Goal: Task Accomplishment & Management: Use online tool/utility

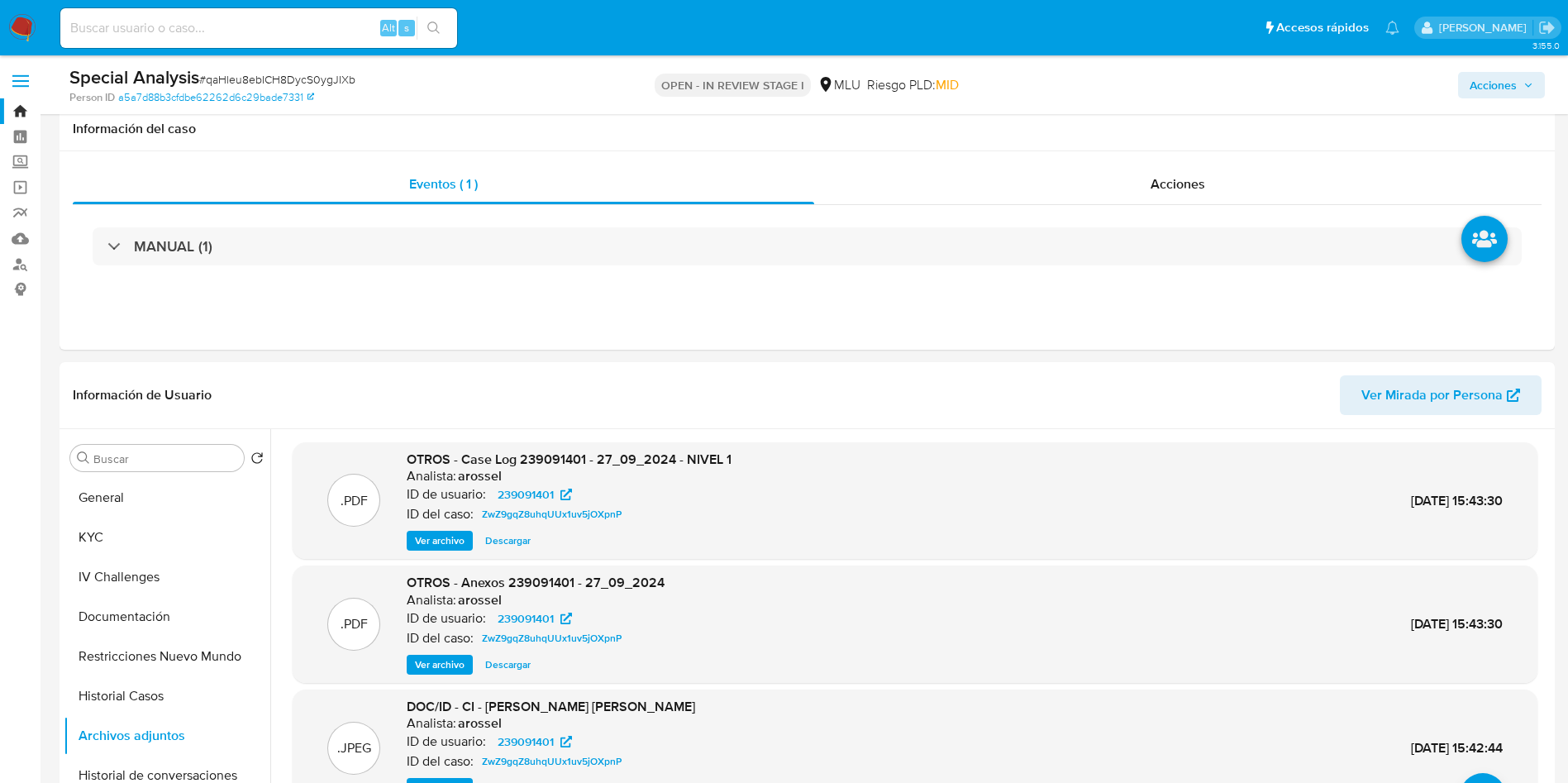
select select "10"
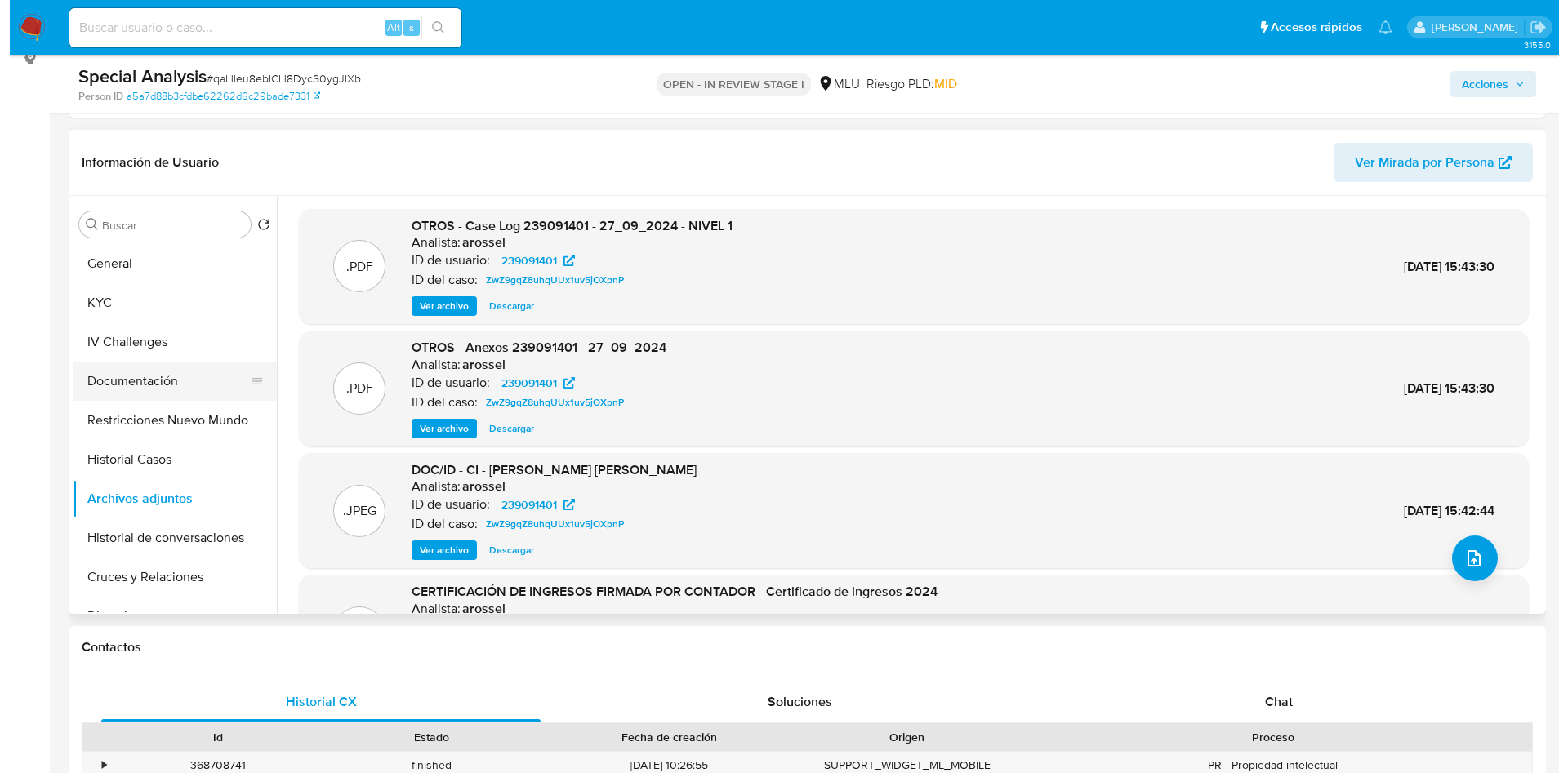
scroll to position [244, 0]
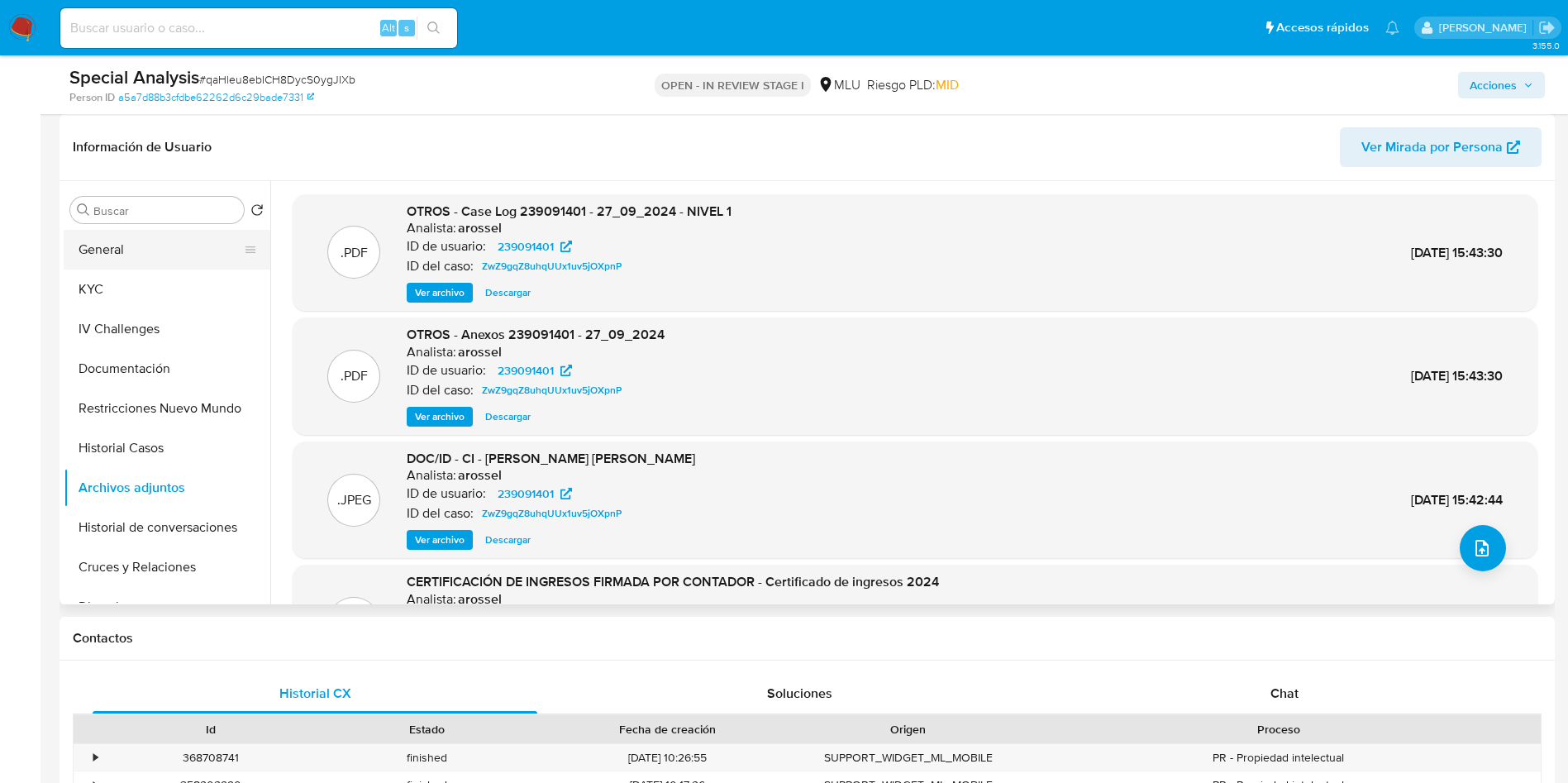
click at [166, 260] on button "General" at bounding box center [160, 250] width 194 height 39
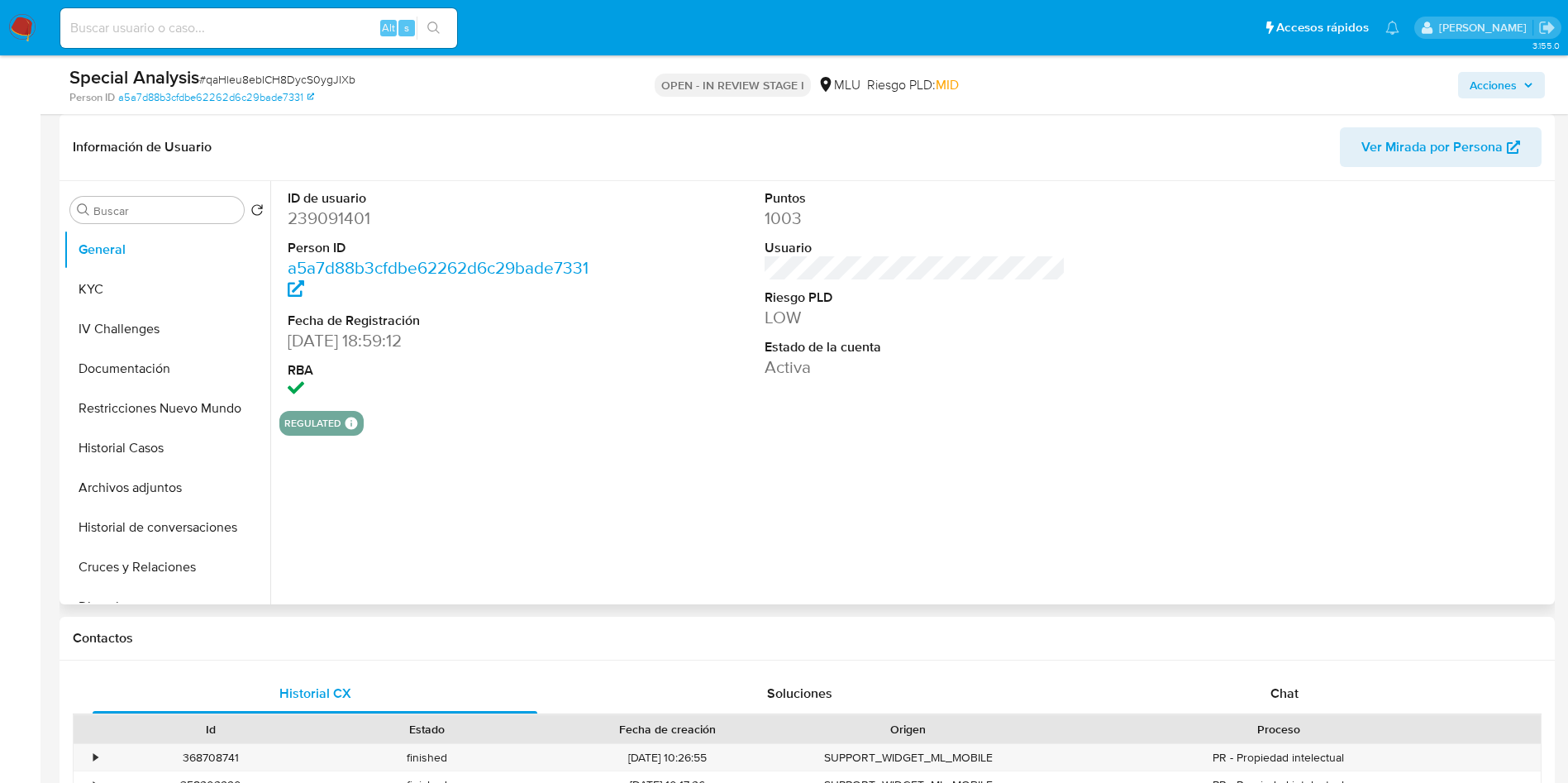
click at [368, 224] on dd "239091401" at bounding box center [438, 218] width 302 height 24
click at [367, 224] on dd "239091401" at bounding box center [438, 218] width 302 height 24
copy dd "239091401"
click at [369, 452] on div "ID de usuario 239091401 Person ID a5a7d88b3cfdbe62262d6c29bade7331 Fecha de Reg…" at bounding box center [910, 392] width 1280 height 423
click at [185, 477] on button "Archivos adjuntos" at bounding box center [160, 487] width 194 height 39
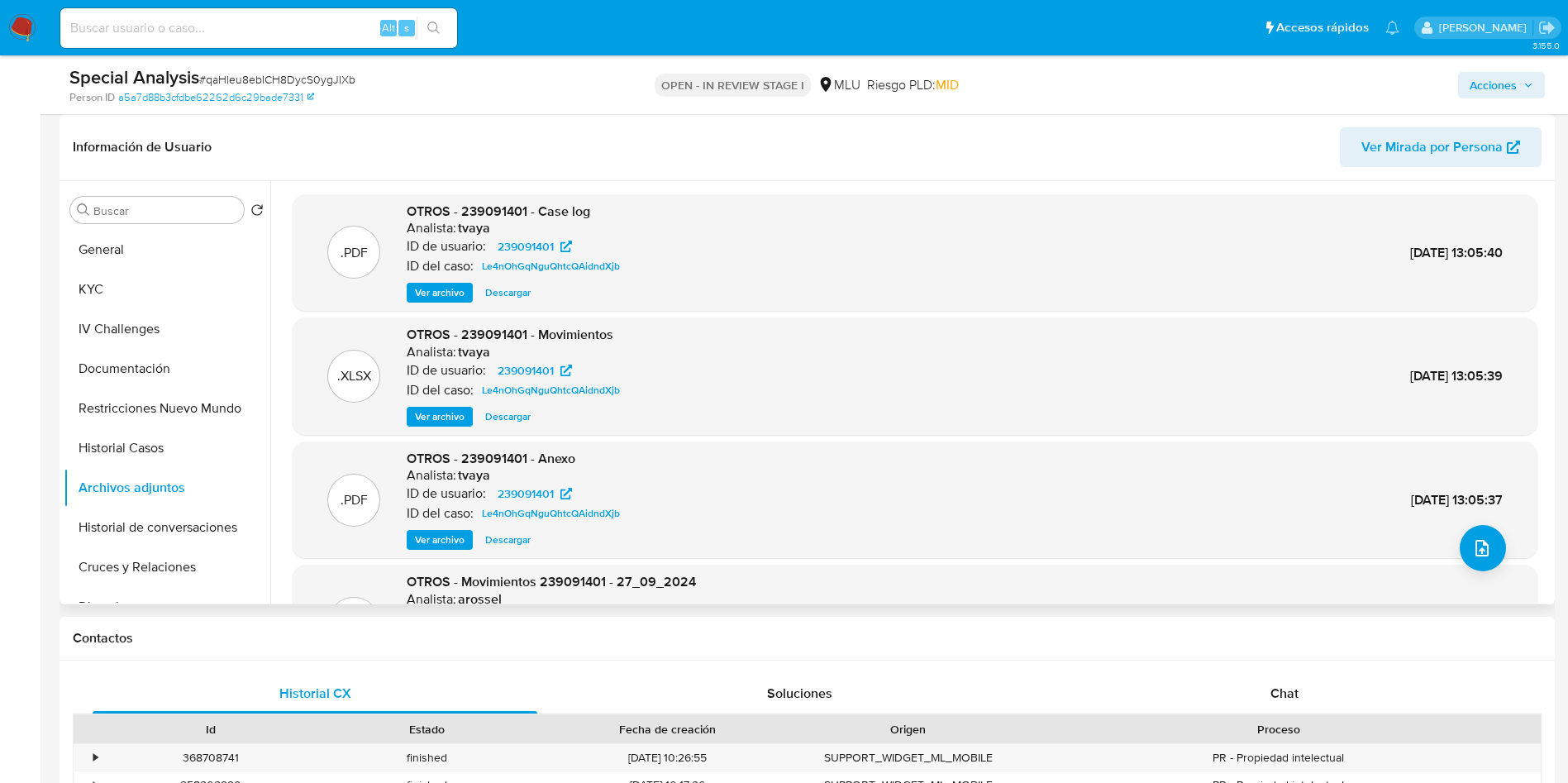
click at [1498, 531] on div ".PDF OTROS - 239091401 - Anexo Analista: tvaya ID de usuario: 239091401 ID del …" at bounding box center [915, 500] width 1228 height 101
click at [1479, 545] on icon "upload-file" at bounding box center [1482, 547] width 13 height 17
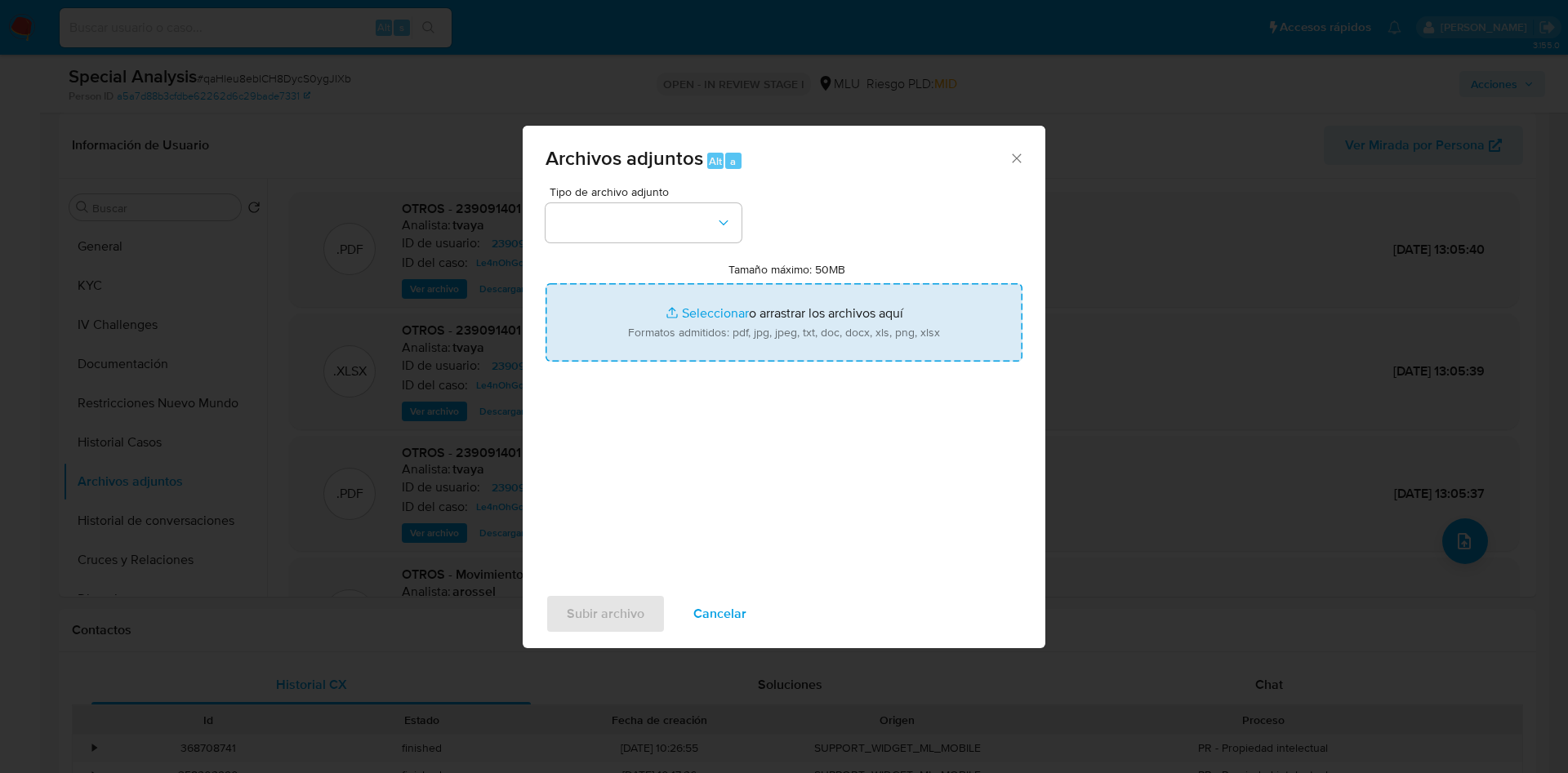
click at [906, 320] on input "Tamaño máximo: 50MB Seleccionar archivos" at bounding box center [783, 322] width 476 height 79
type input "C:\fakepath\Case Log 239091401 - 21_08_2025.pdf"
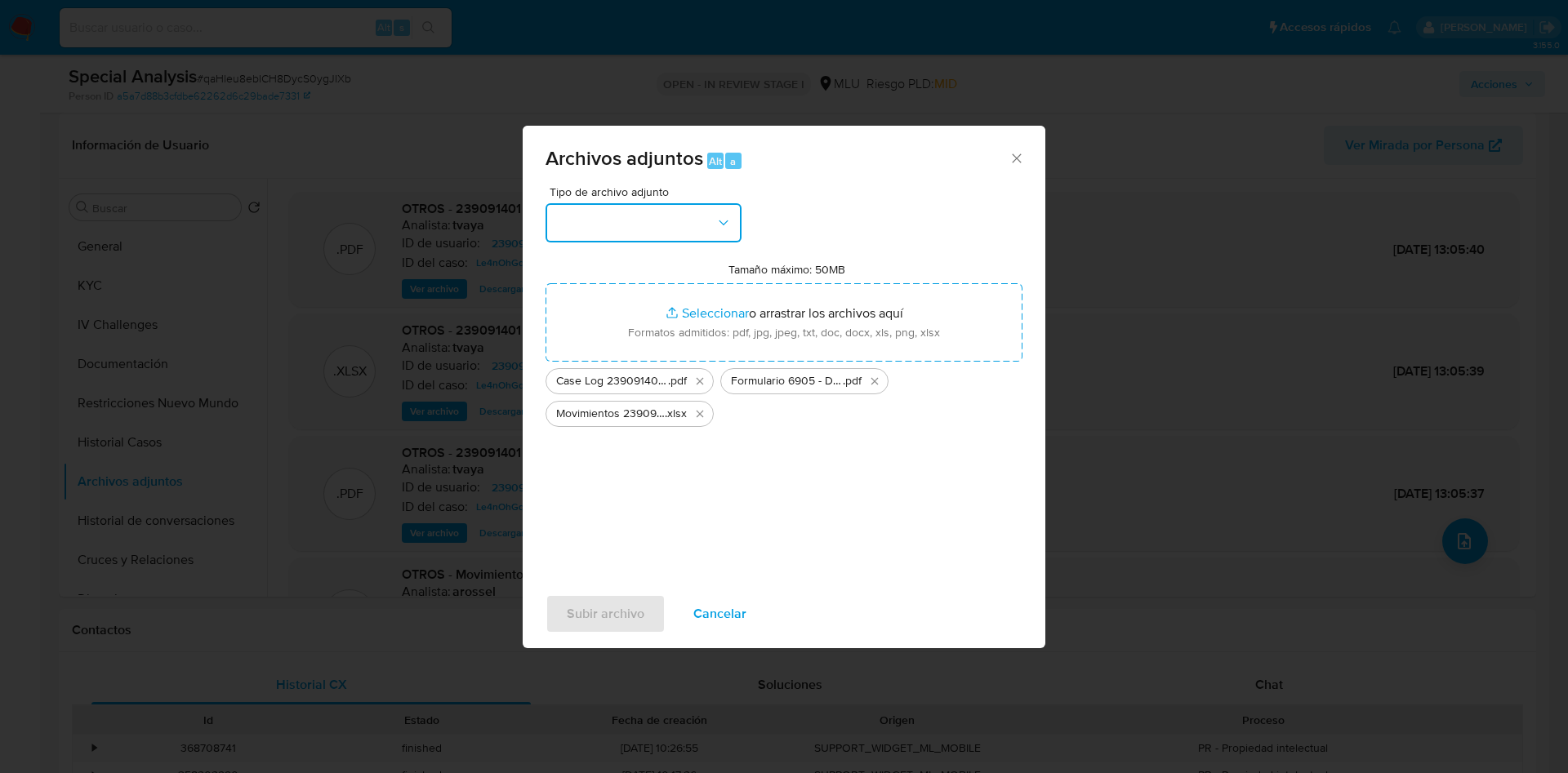
click at [651, 236] on button "button" at bounding box center [643, 223] width 196 height 39
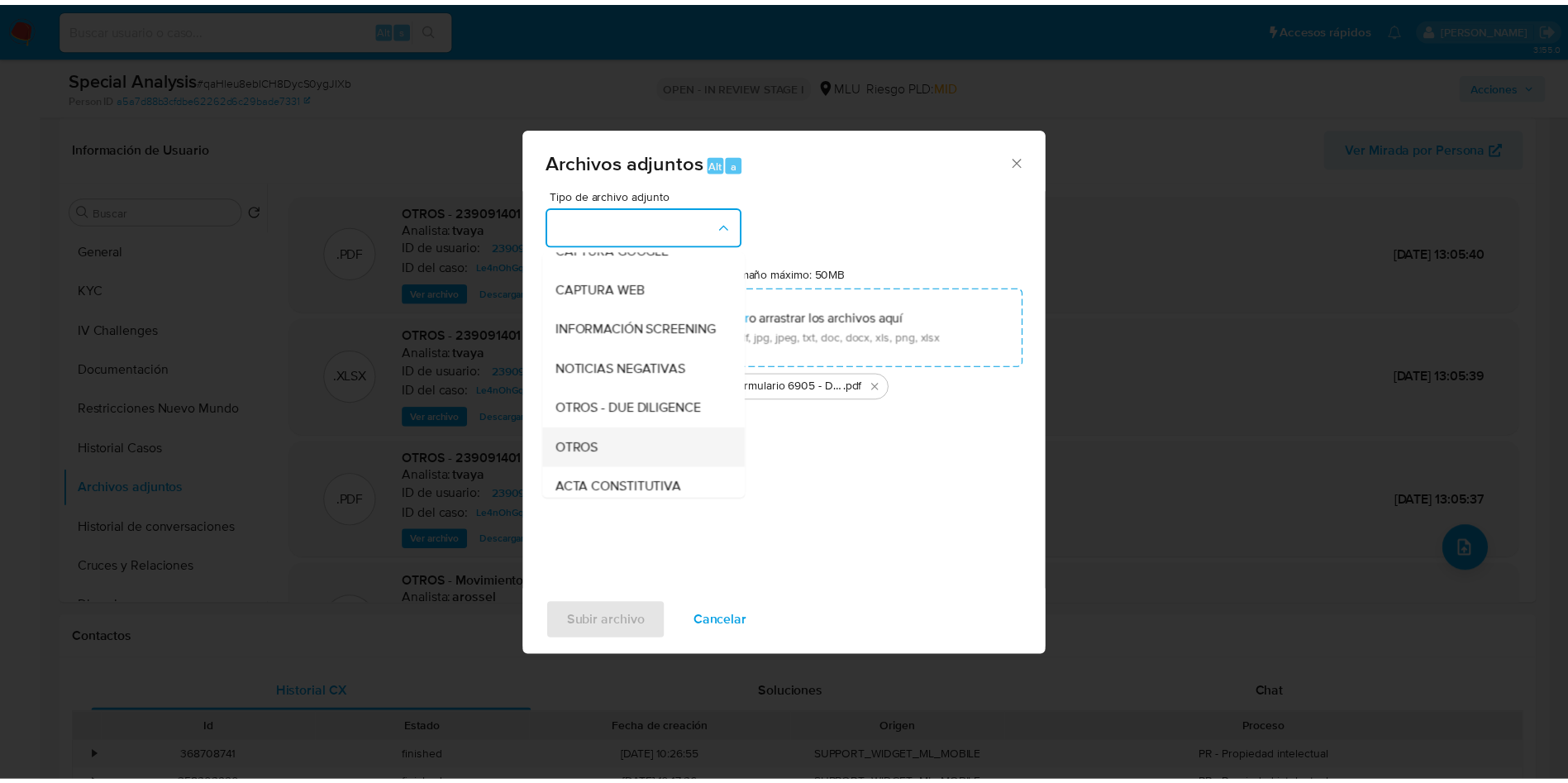
scroll to position [124, 0]
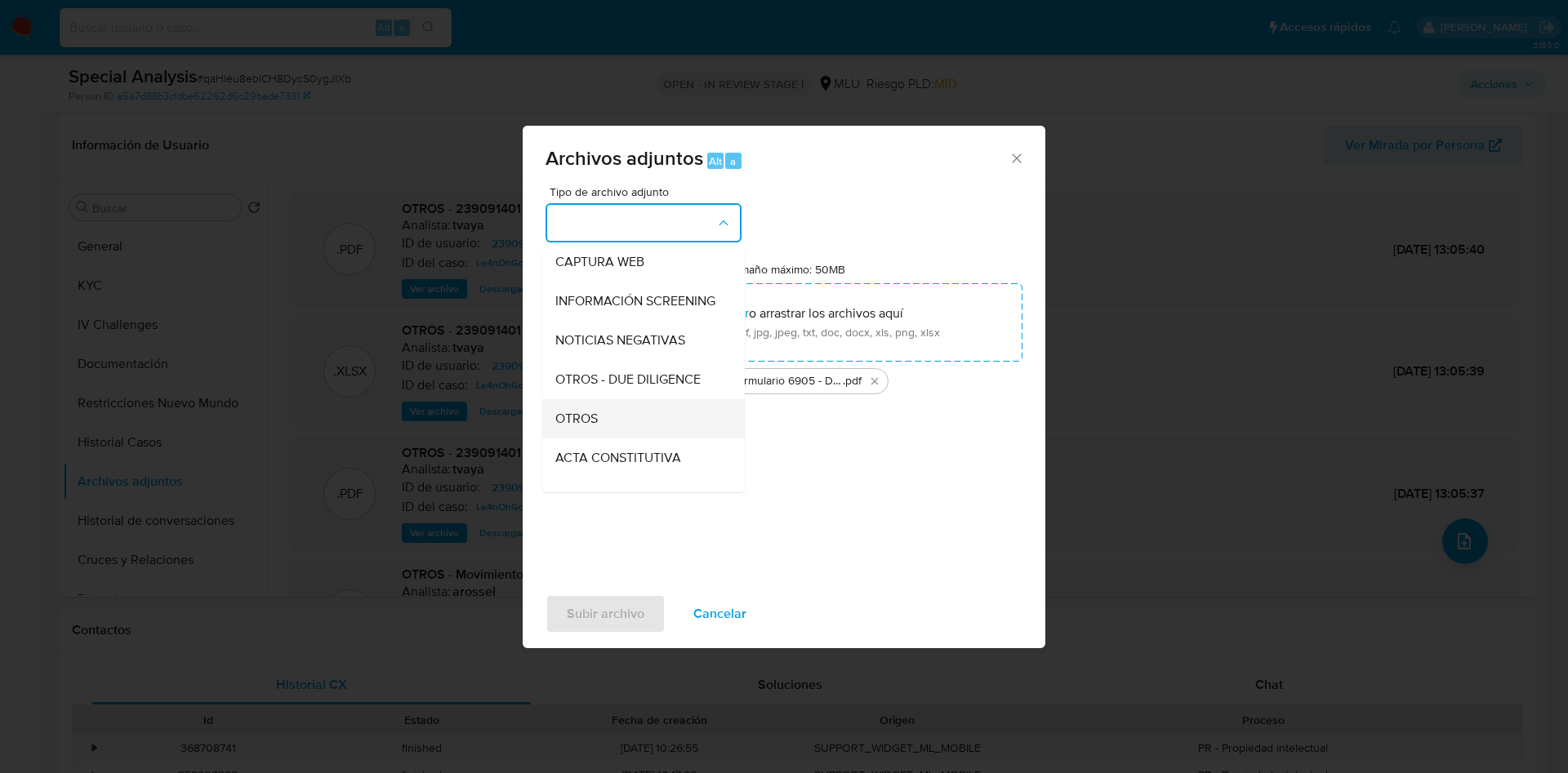
click at [630, 438] on div "OTROS" at bounding box center [638, 418] width 167 height 39
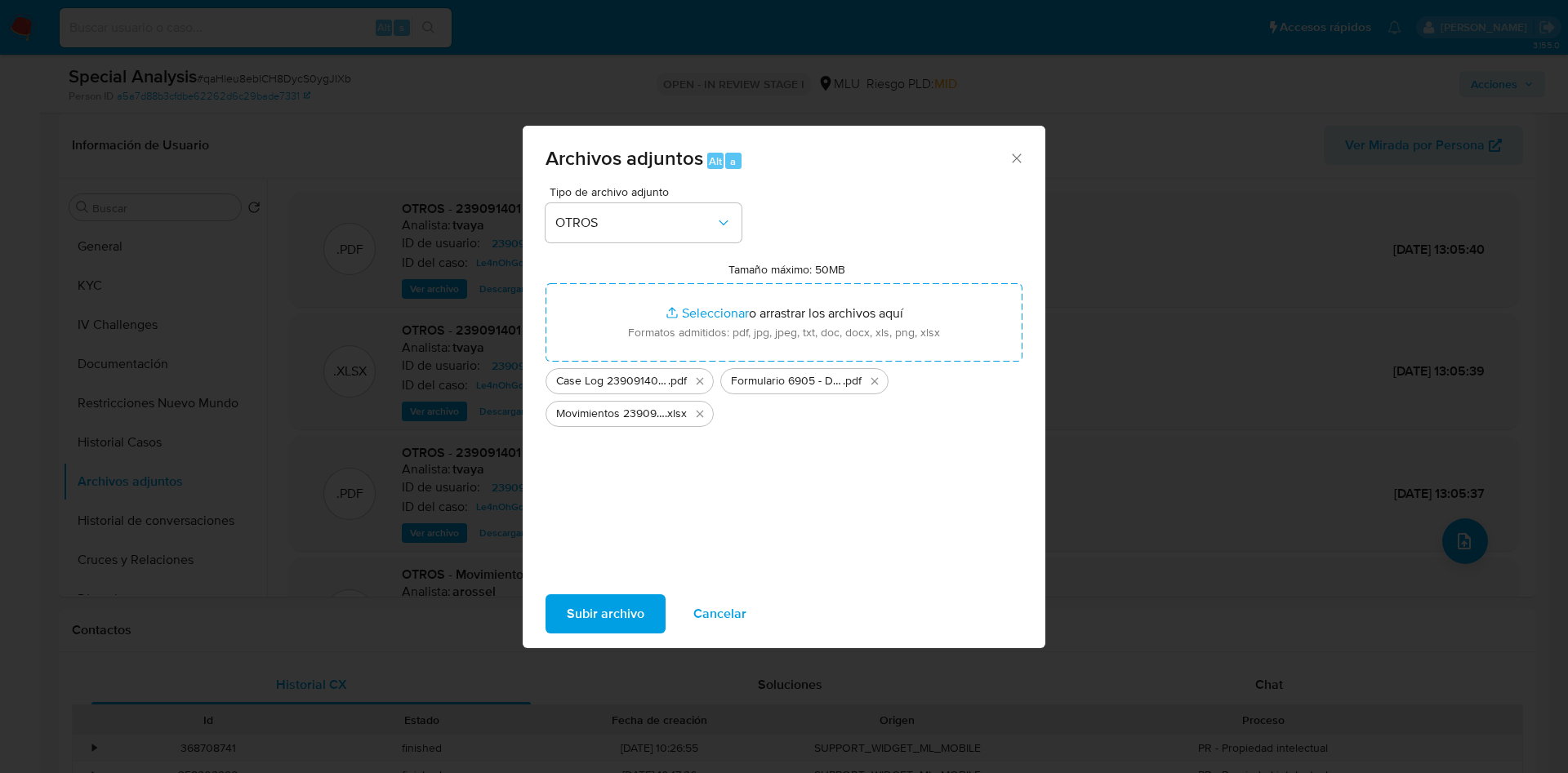
click at [620, 602] on span "Subir archivo" at bounding box center [605, 613] width 78 height 36
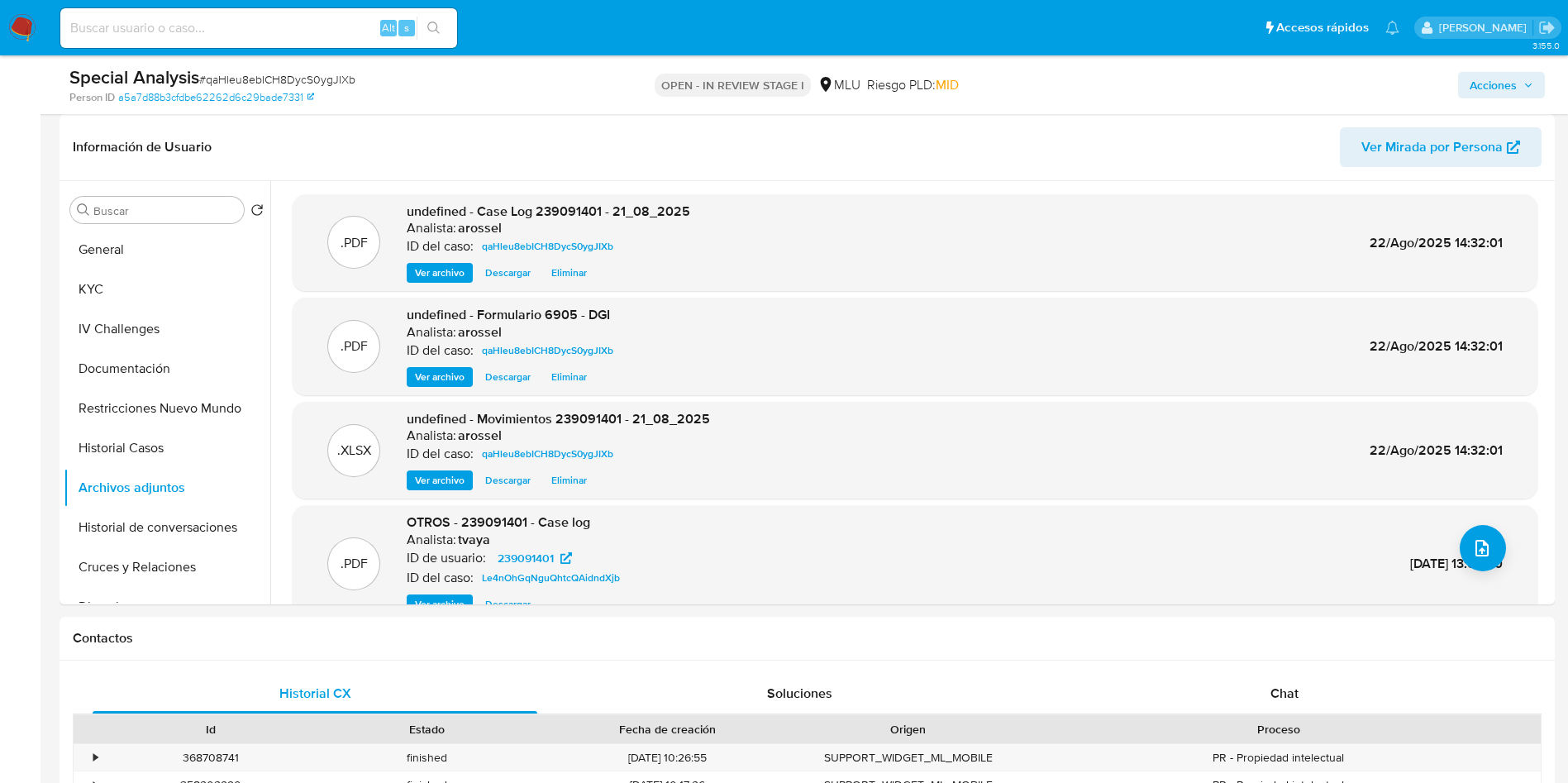
click at [1521, 81] on span "Acciones" at bounding box center [1501, 85] width 64 height 24
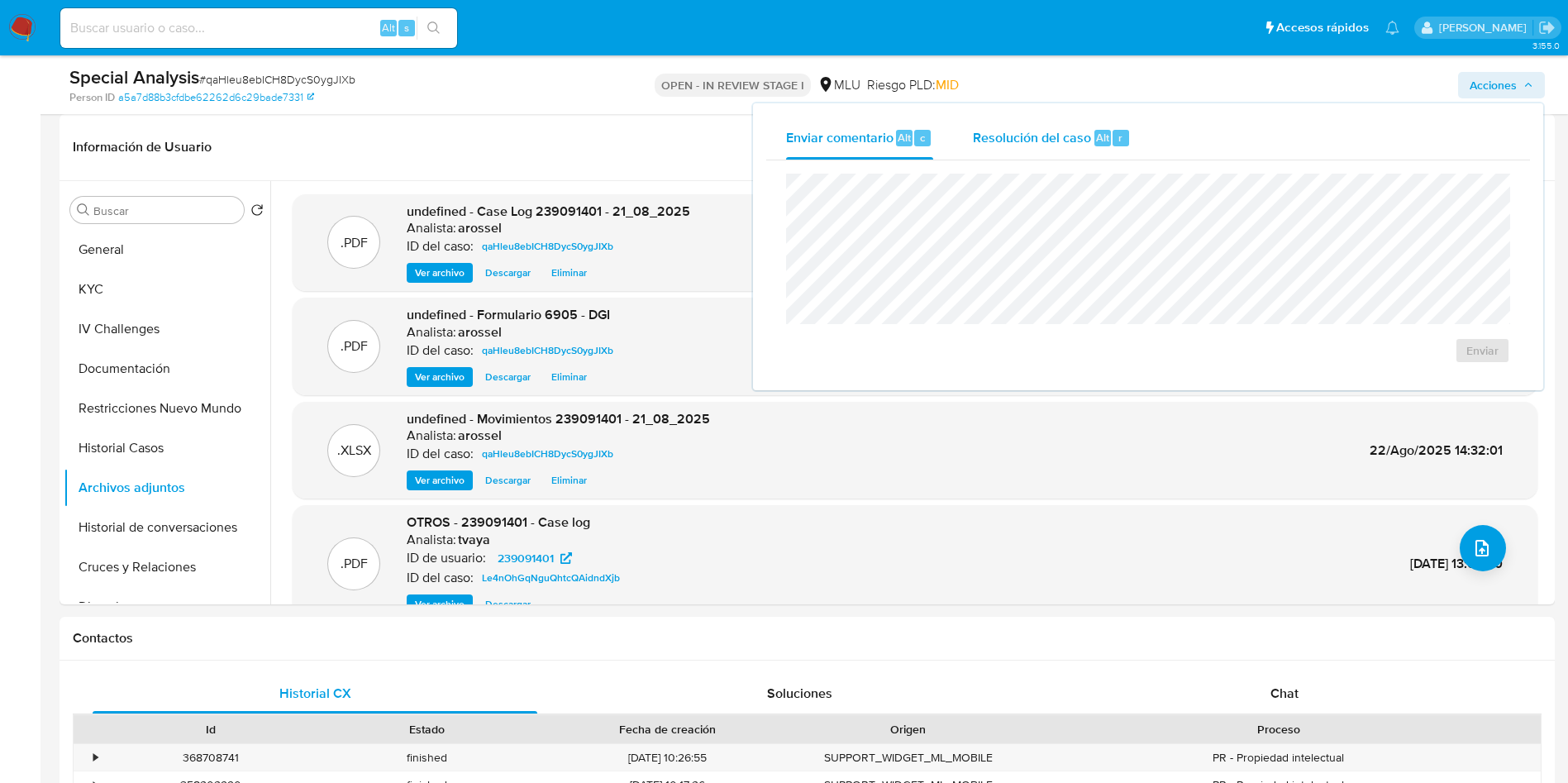
drag, startPoint x: 1066, startPoint y: 122, endPoint x: 1074, endPoint y: 134, distance: 14.4
click at [1067, 122] on div "Resolución del caso Alt r" at bounding box center [1051, 139] width 158 height 43
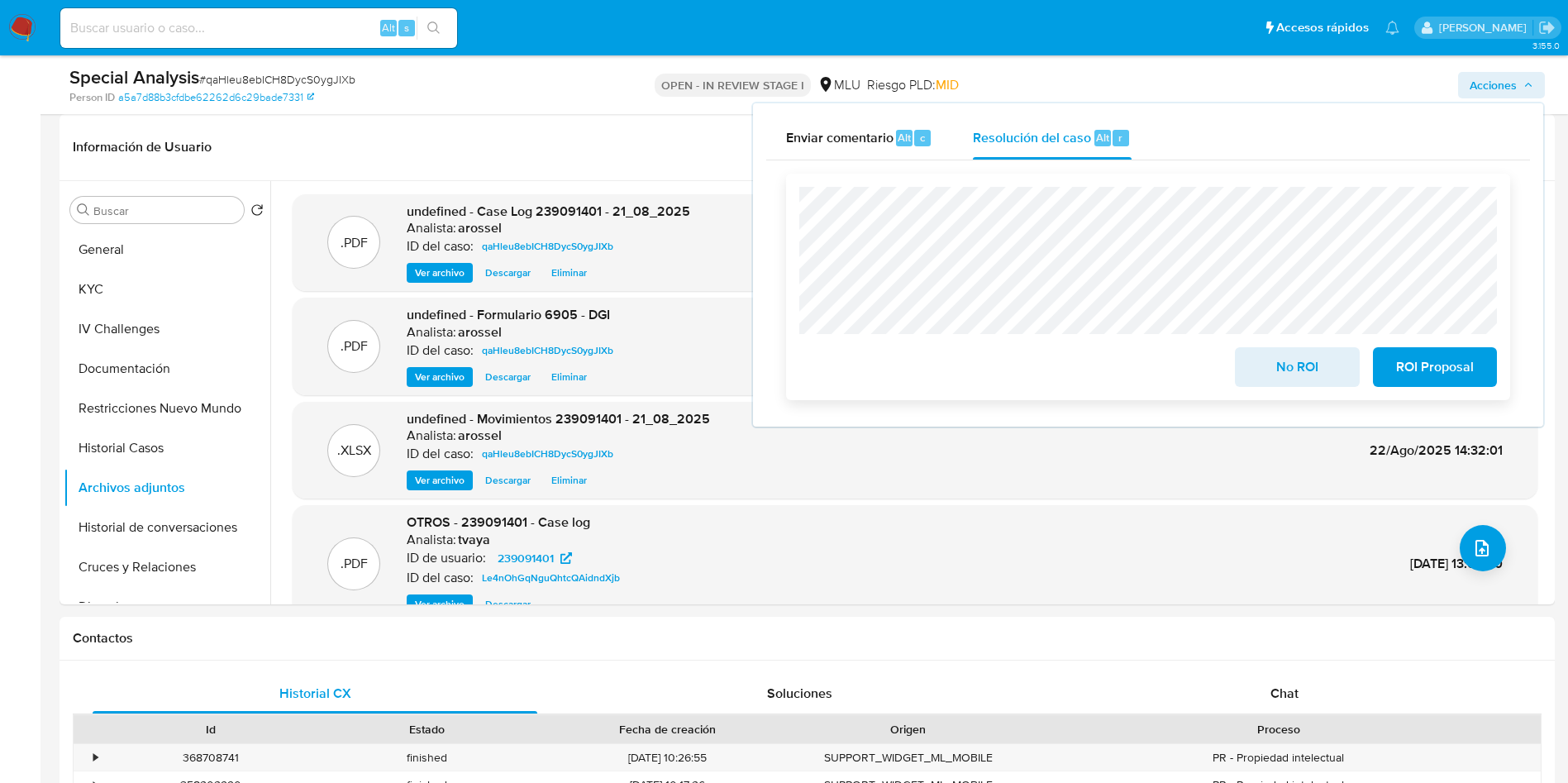
click at [1279, 378] on span "No ROI" at bounding box center [1297, 366] width 81 height 36
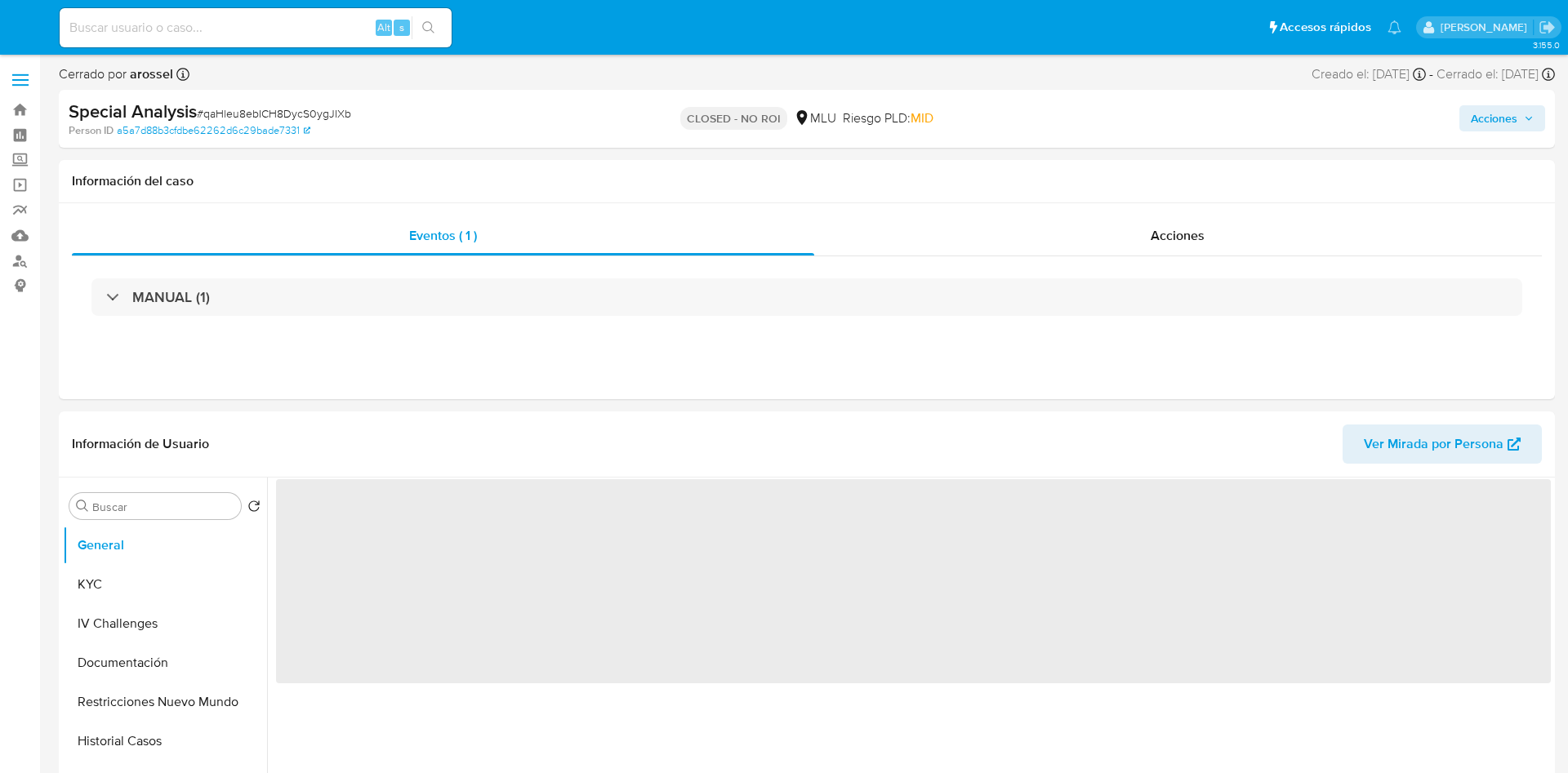
select select "10"
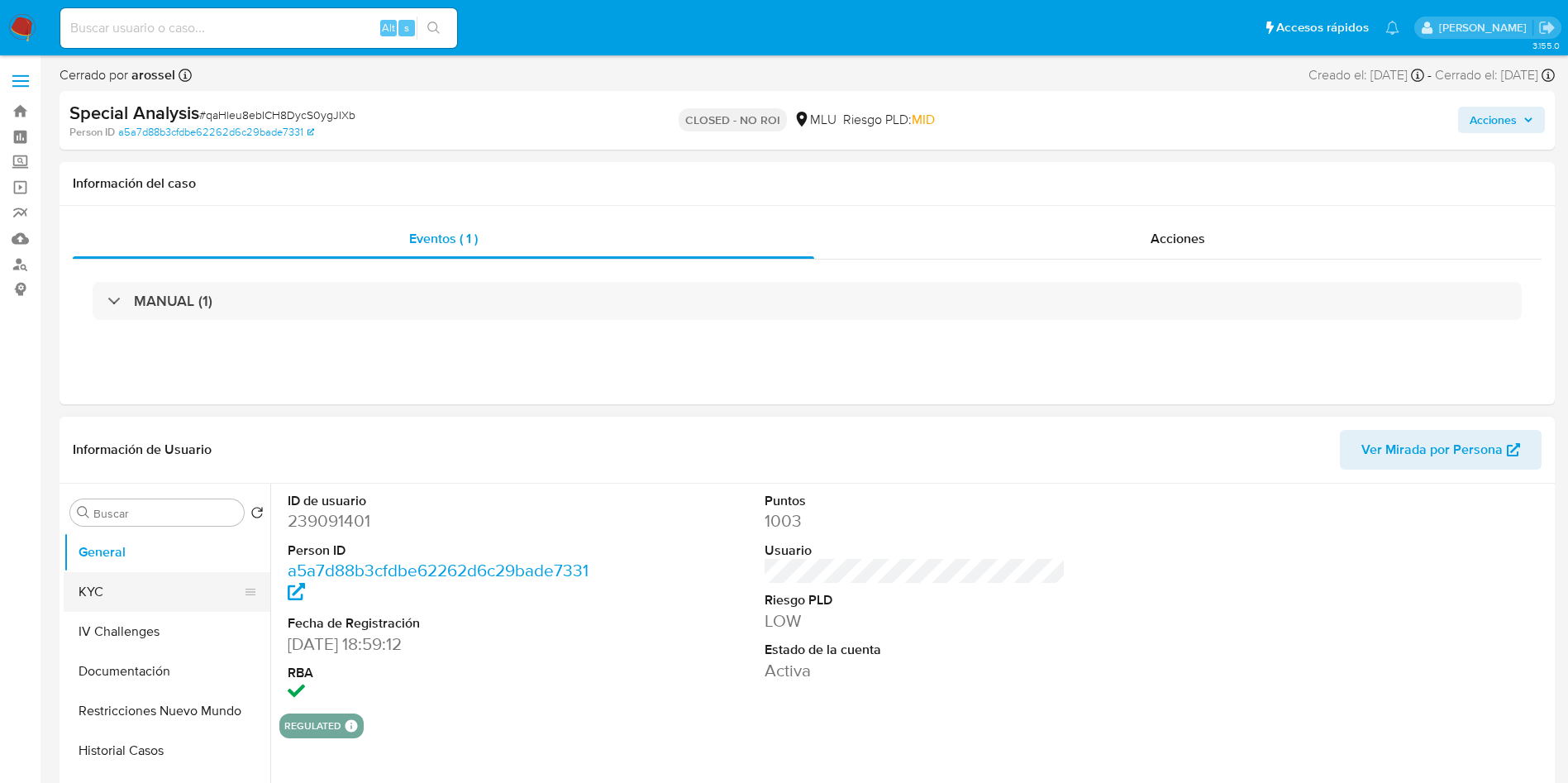
click at [168, 588] on button "KYC" at bounding box center [160, 591] width 194 height 39
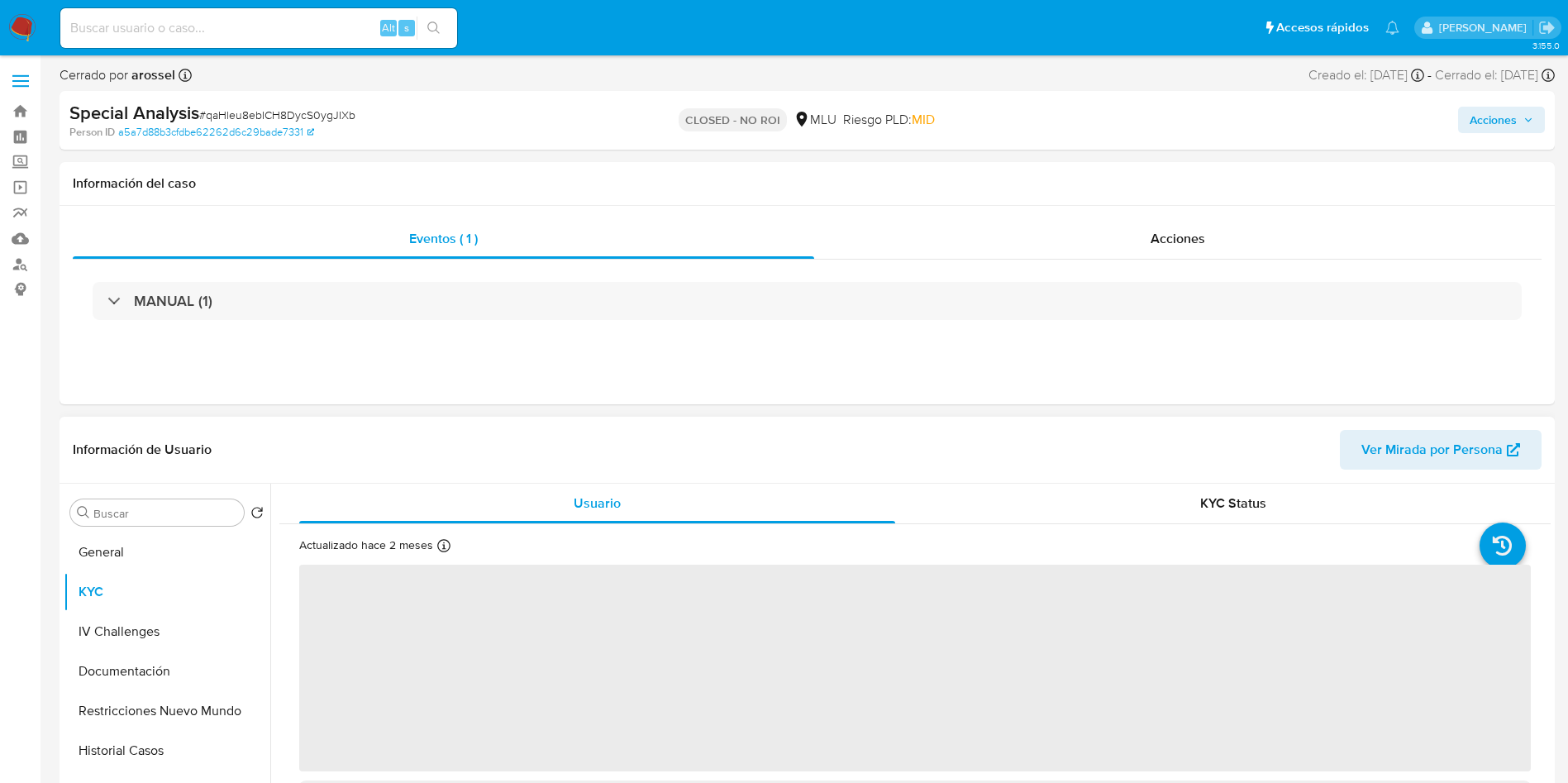
scroll to position [124, 0]
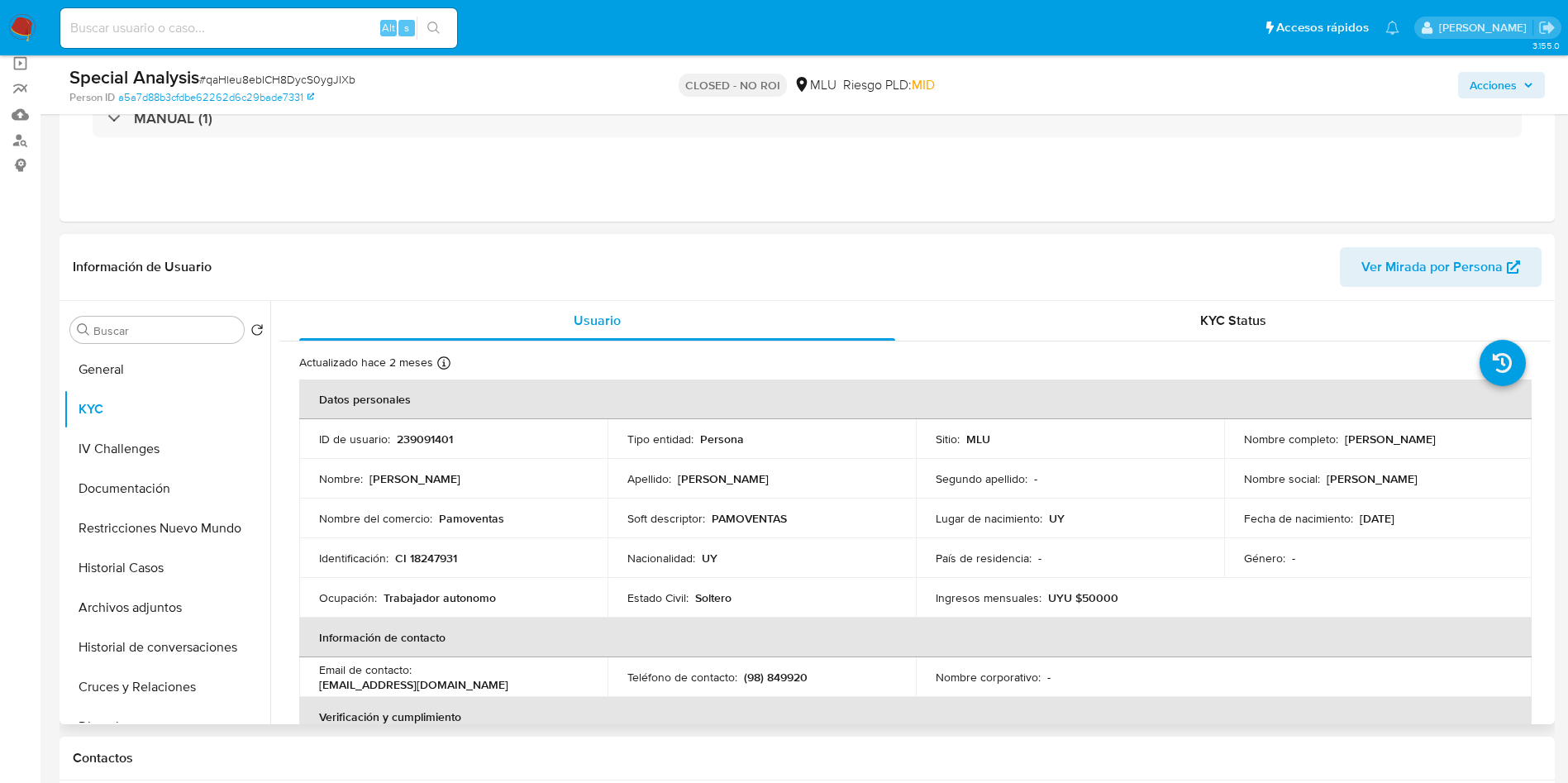
drag, startPoint x: 1339, startPoint y: 440, endPoint x: 1482, endPoint y: 440, distance: 143.0
click at [1482, 440] on div "Nombre completo : Monica Elisa Pagola Rocha" at bounding box center [1377, 438] width 268 height 15
copy p "[PERSON_NAME] [PERSON_NAME]"
